Goal: Check status: Check status

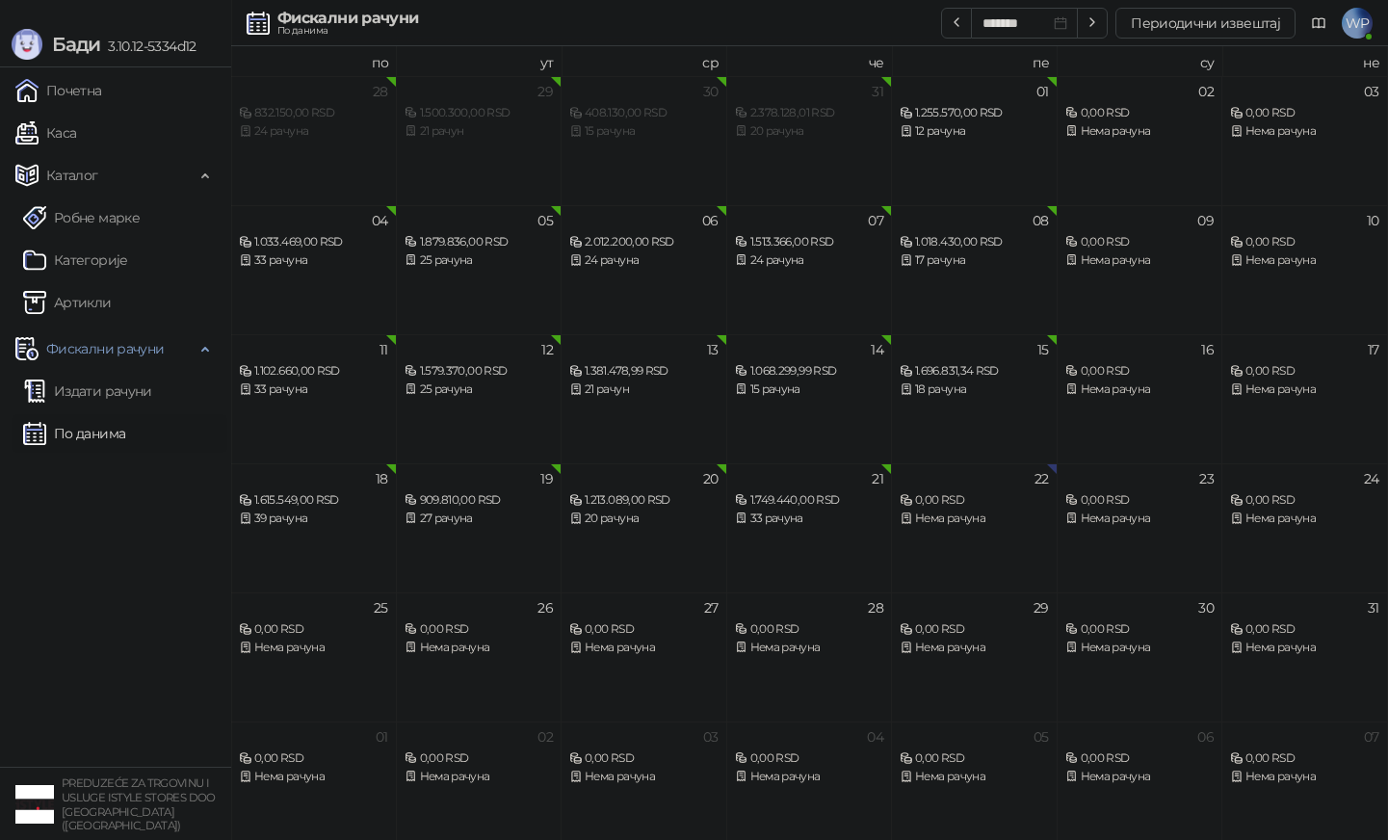
click at [152, 397] on link "Издати рачуни" at bounding box center [87, 391] width 129 height 39
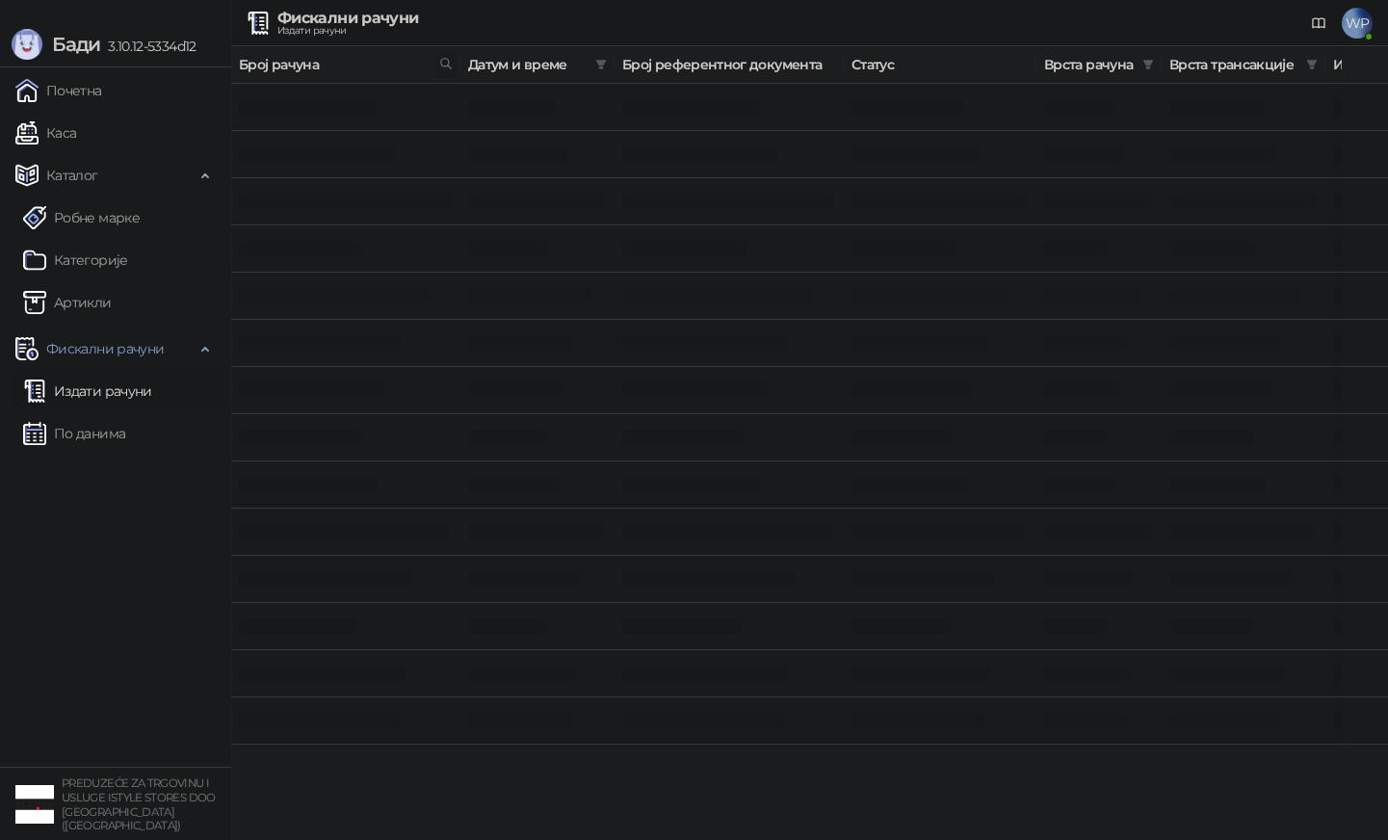
click at [452, 64] on icon at bounding box center [445, 63] width 13 height 13
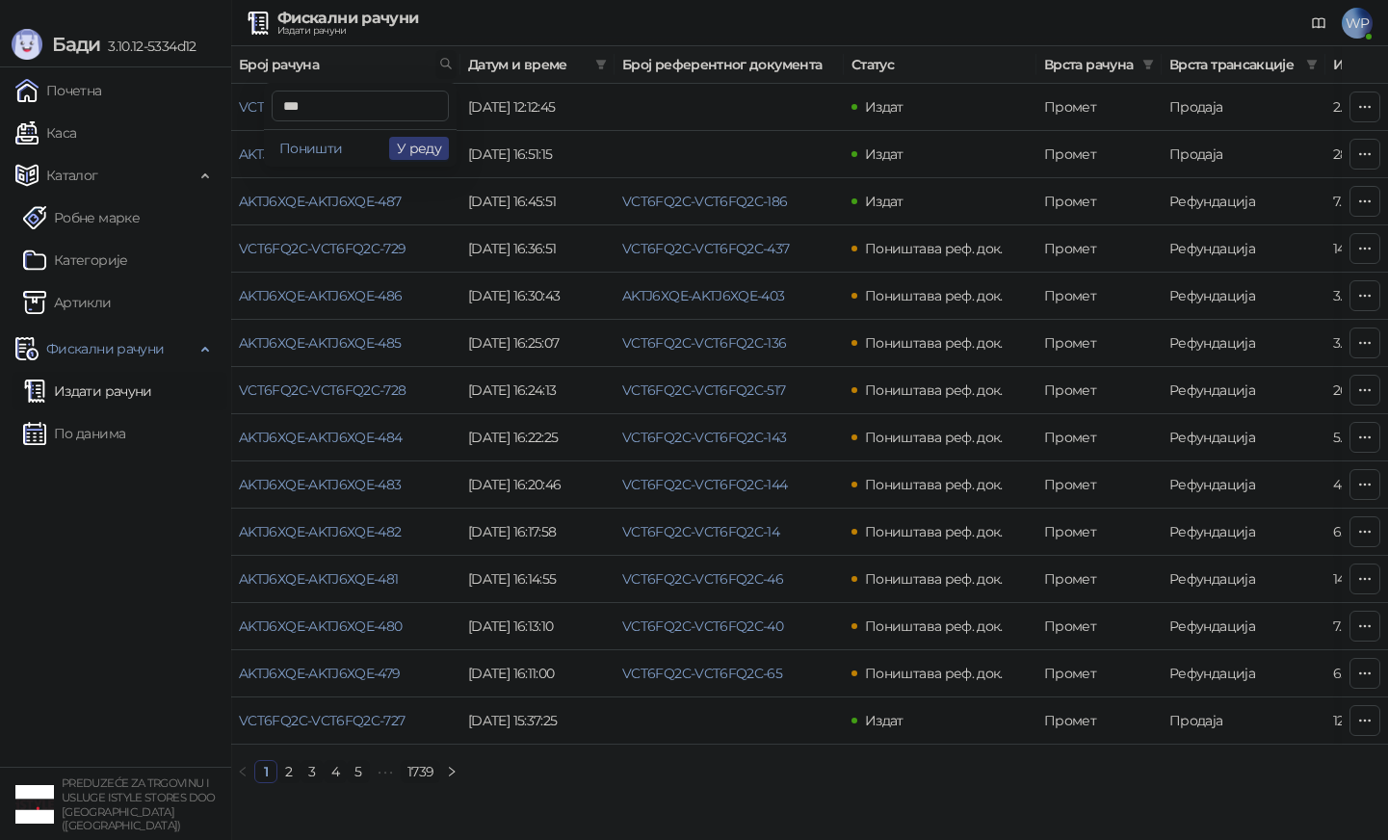
type input "***"
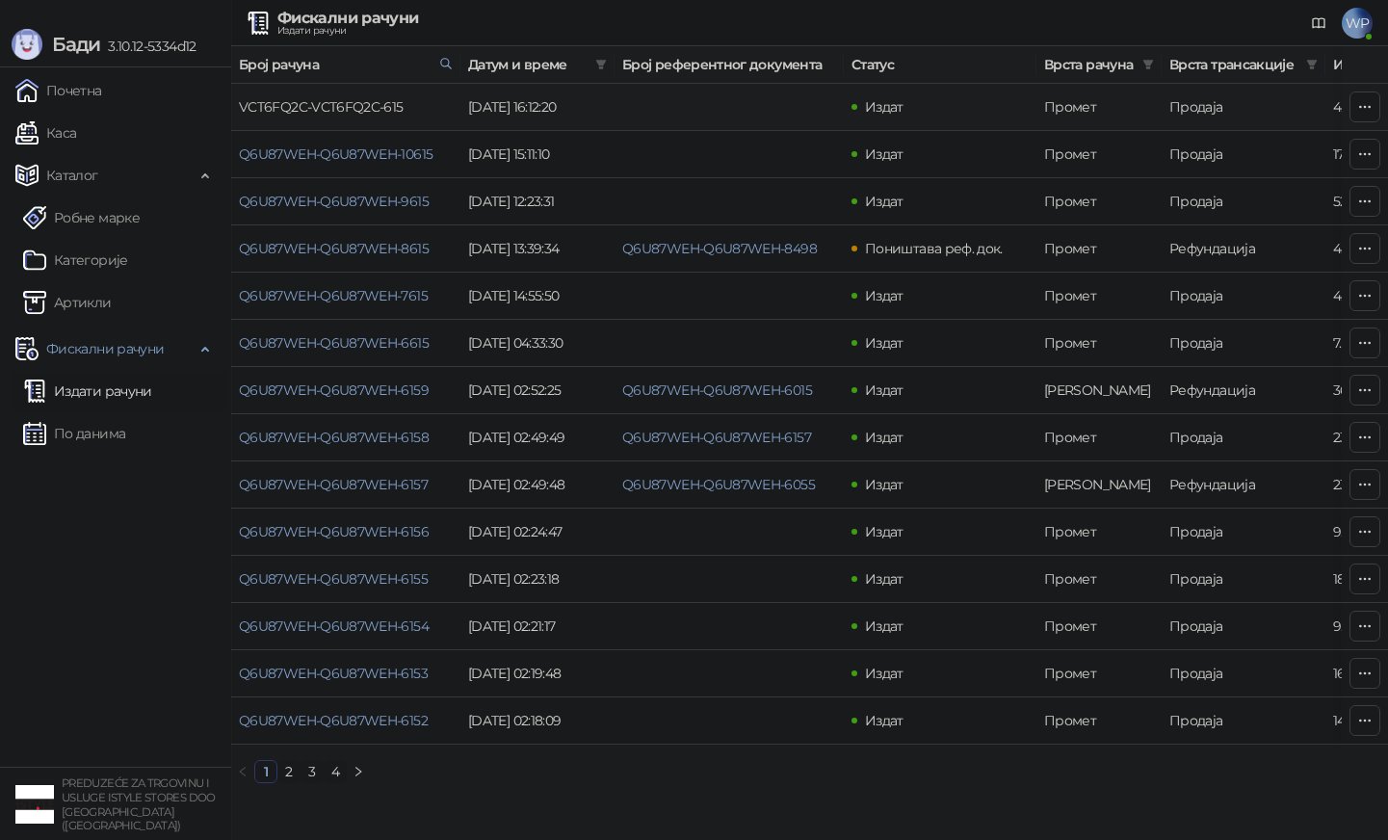
click at [372, 112] on link "VCT6FQ2C-VCT6FQ2C-615" at bounding box center [321, 106] width 165 height 17
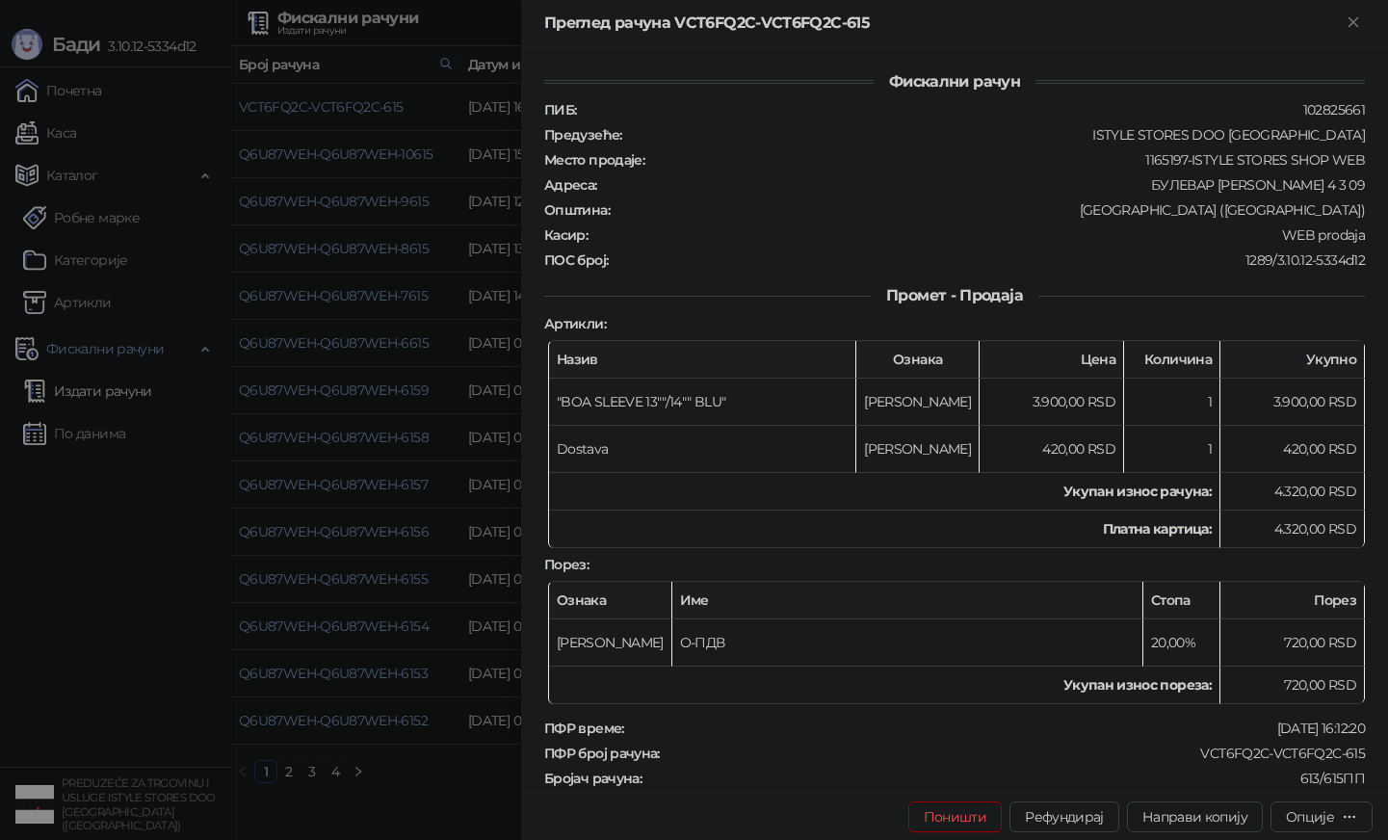
click at [473, 403] on div at bounding box center [694, 420] width 1388 height 840
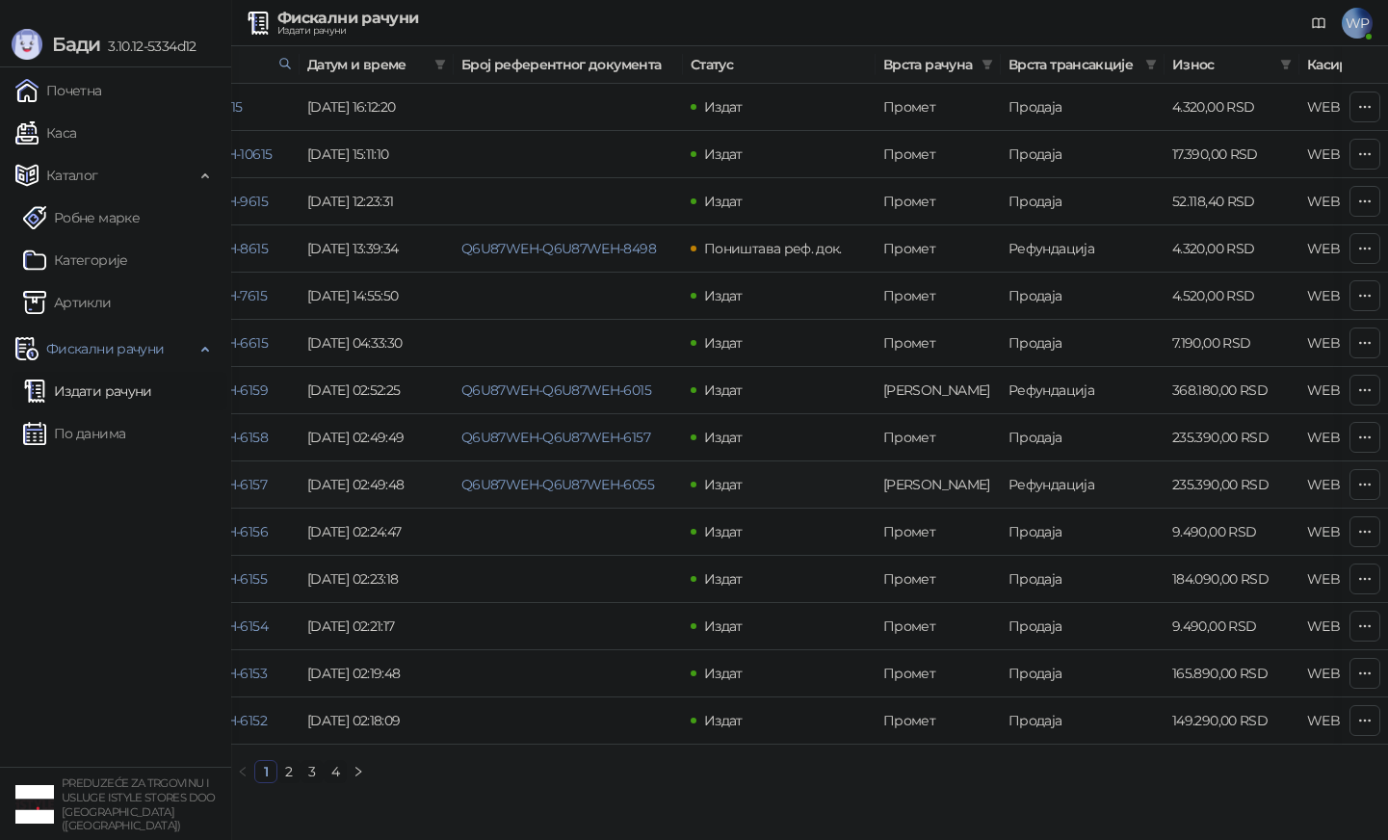
scroll to position [0, 185]
